Goal: Transaction & Acquisition: Purchase product/service

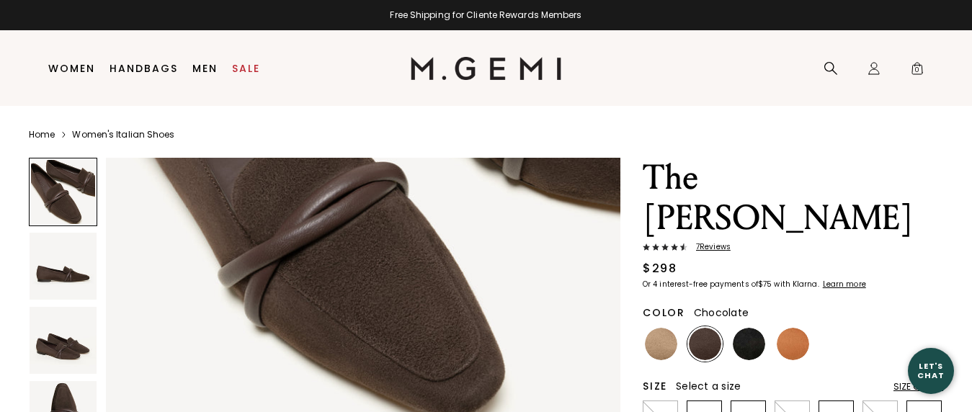
scroll to position [238, 0]
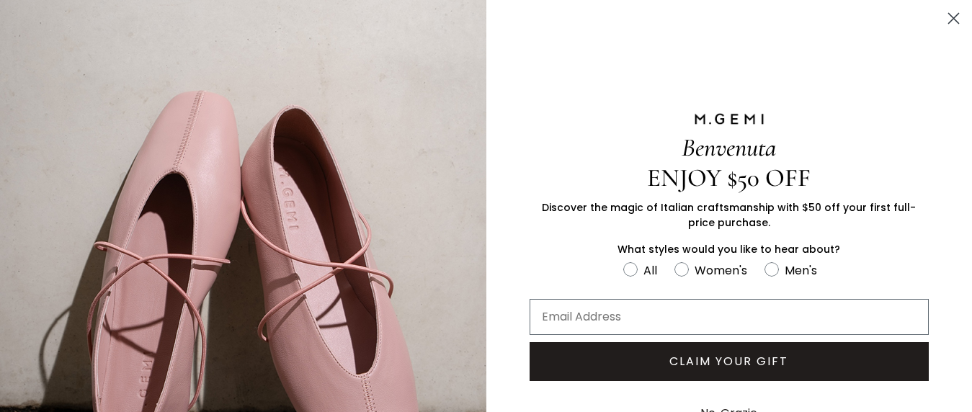
click at [952, 14] on circle "Close dialog" at bounding box center [953, 18] width 24 height 24
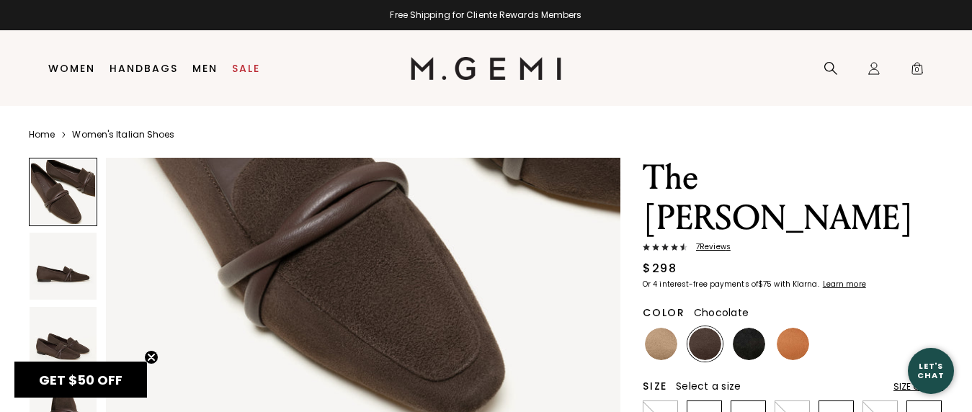
scroll to position [0, 0]
click at [747, 328] on img at bounding box center [749, 344] width 32 height 32
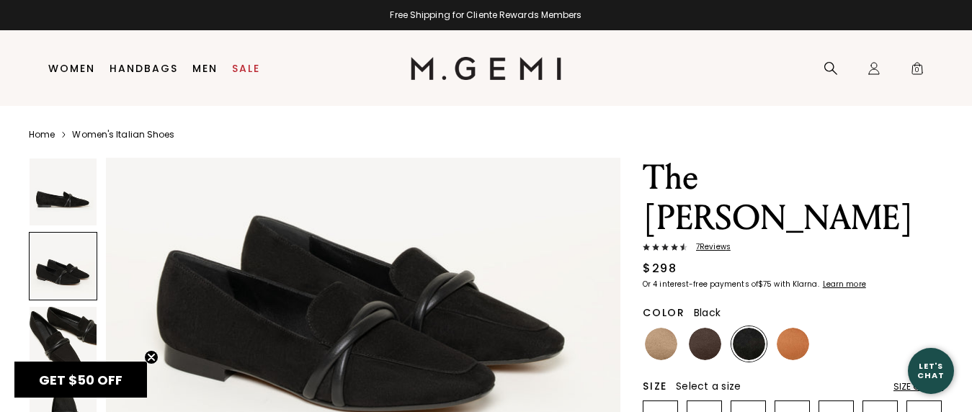
scroll to position [715, 0]
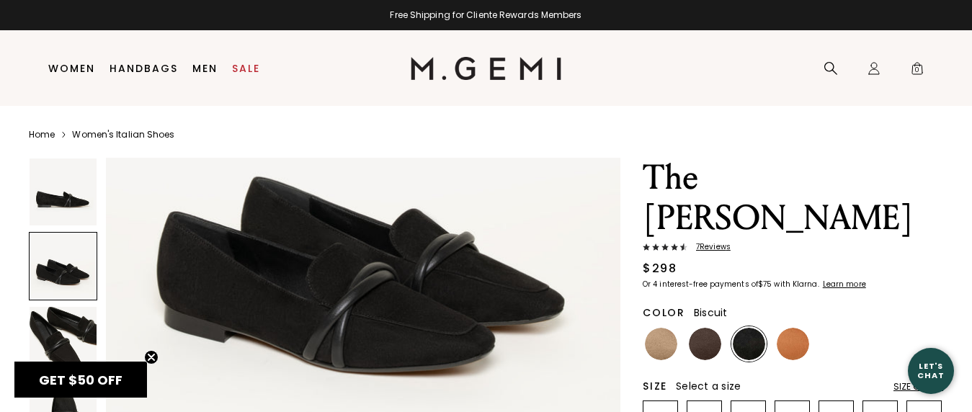
click at [666, 328] on img at bounding box center [661, 344] width 32 height 32
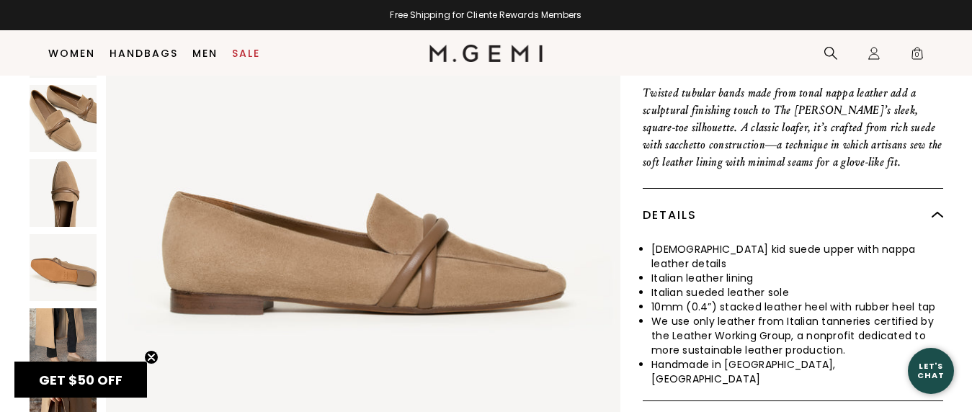
scroll to position [565, 0]
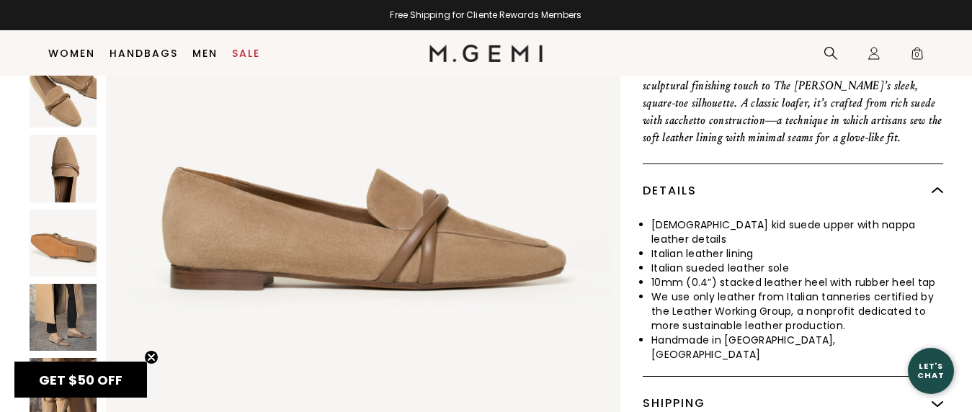
click at [79, 283] on img at bounding box center [63, 316] width 67 height 67
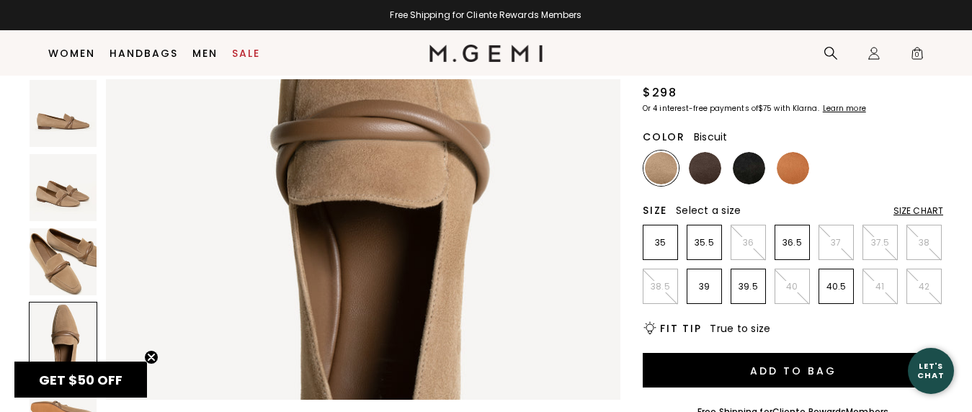
scroll to position [1781, 0]
click at [57, 241] on img at bounding box center [63, 261] width 67 height 67
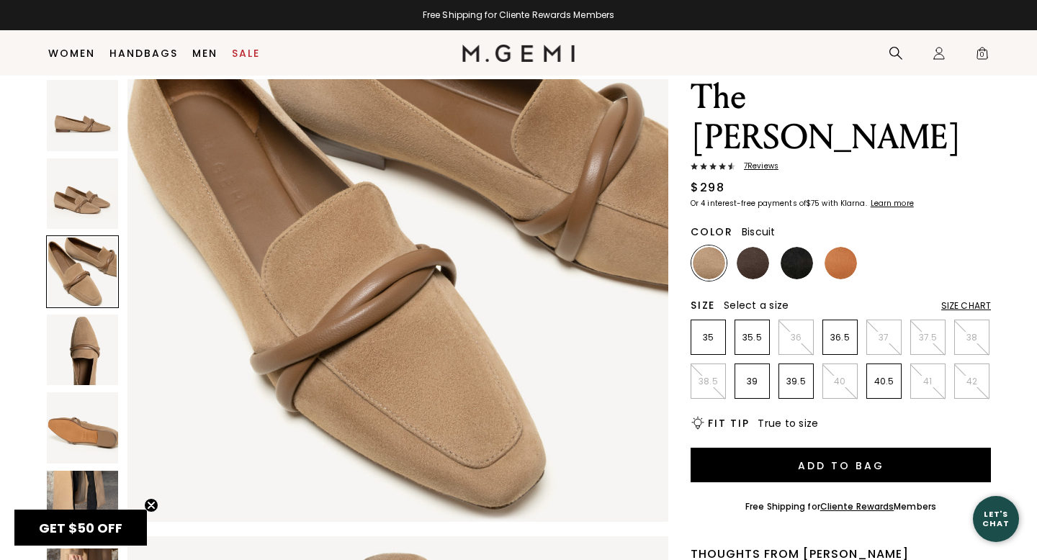
scroll to position [55, 0]
